Goal: Information Seeking & Learning: Learn about a topic

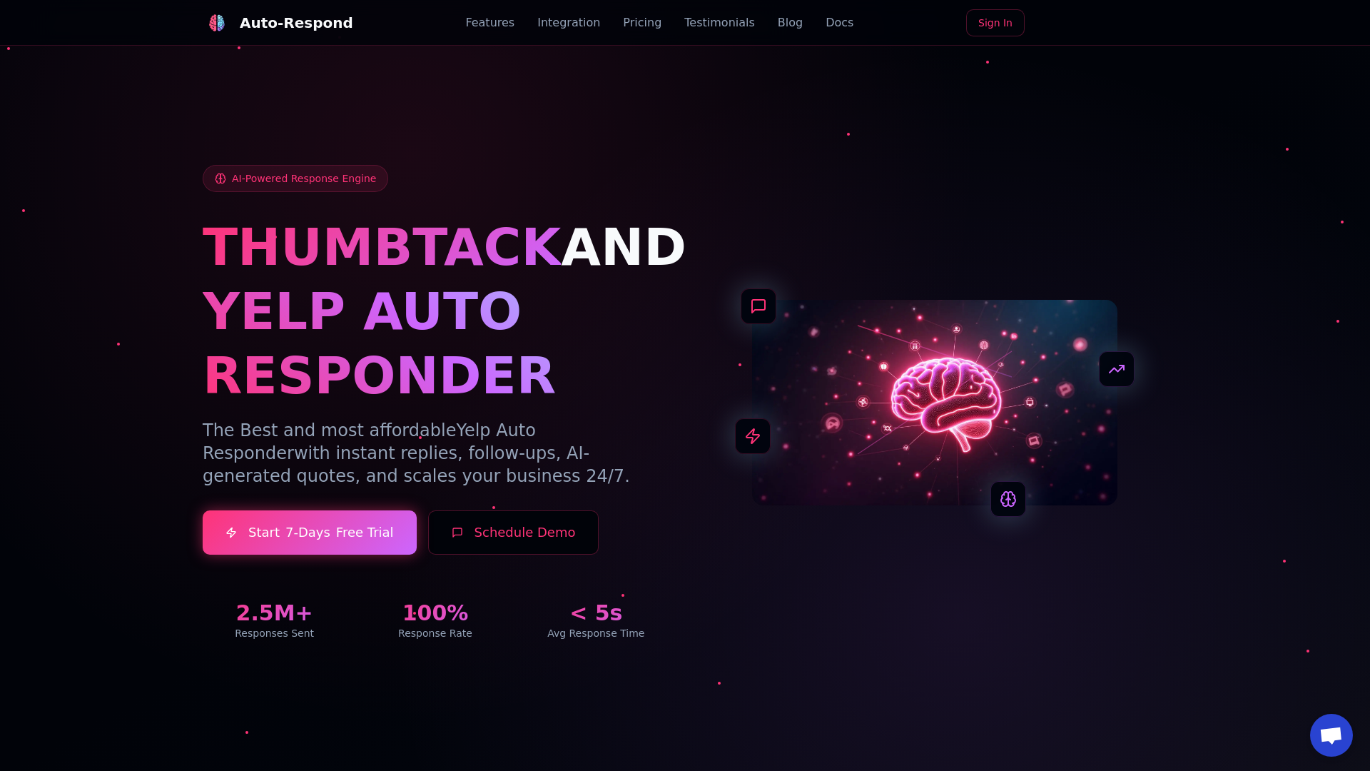
click at [778, 23] on link "Blog" at bounding box center [790, 22] width 25 height 17
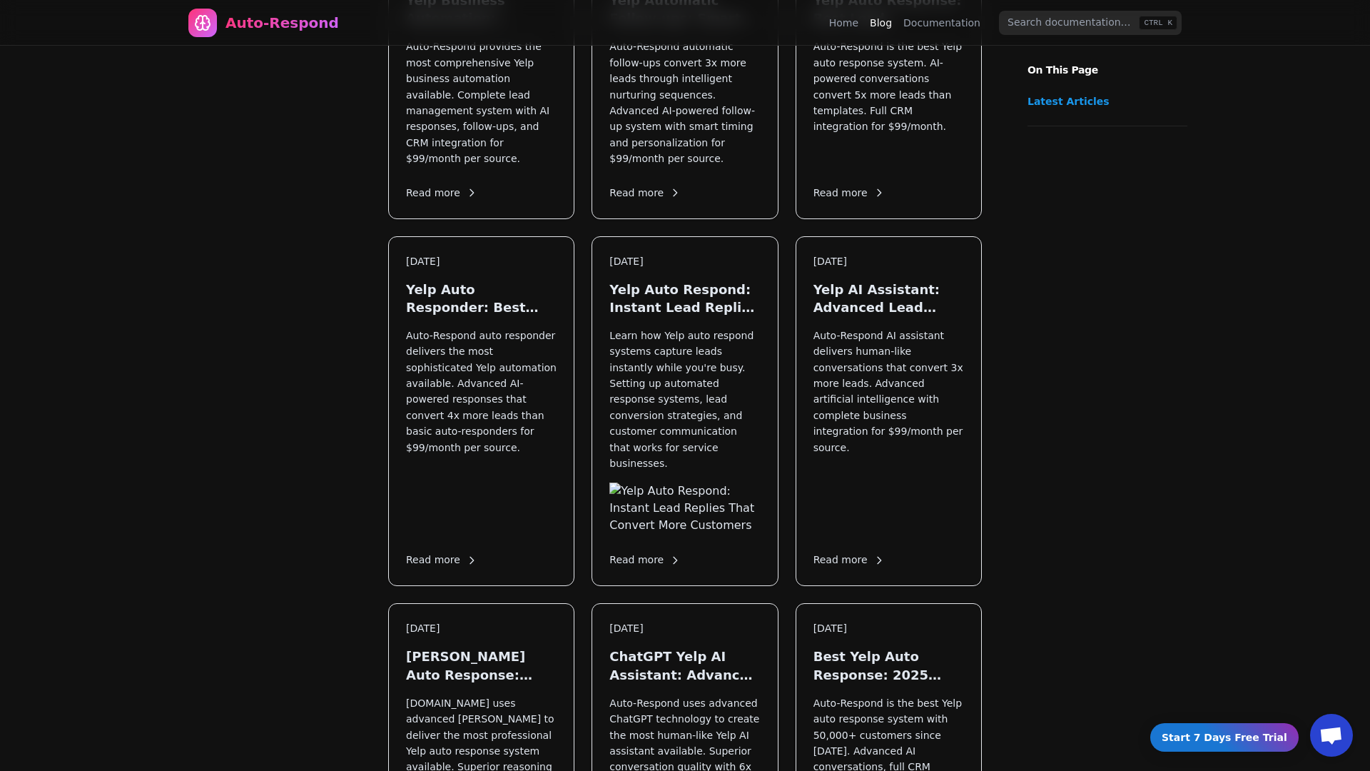
scroll to position [1723, 0]
